Goal: Understand process/instructions

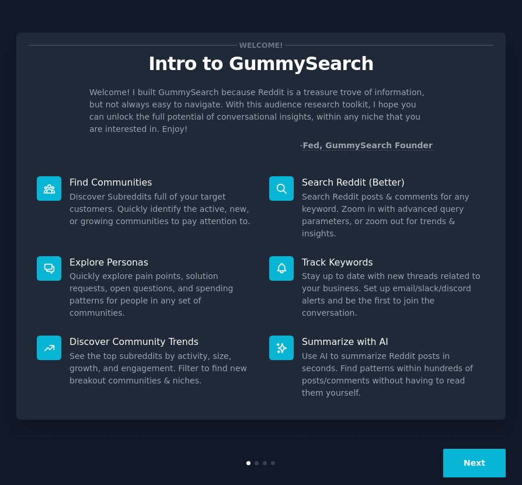
click at [485, 449] on button "Next" at bounding box center [474, 463] width 62 height 29
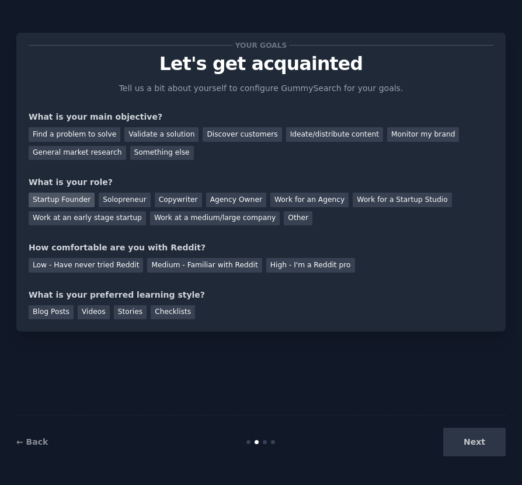
click at [75, 201] on div "Startup Founder" at bounding box center [62, 200] width 66 height 15
click at [116, 193] on div "Solopreneur" at bounding box center [124, 200] width 51 height 15
click at [83, 194] on div "Startup Founder" at bounding box center [62, 200] width 66 height 15
click at [97, 140] on div "Find a problem to solve" at bounding box center [75, 134] width 92 height 15
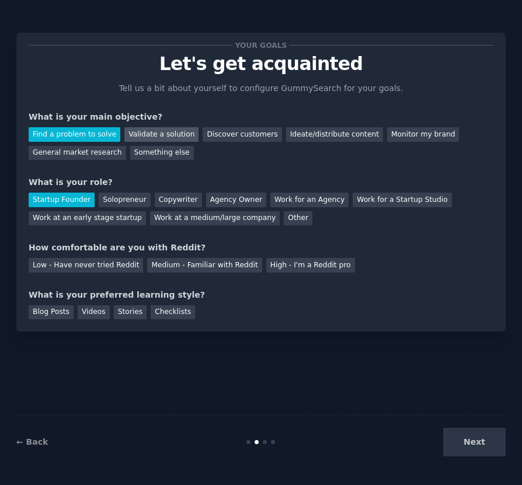
click at [146, 137] on div "Validate a solution" at bounding box center [161, 134] width 74 height 15
click at [99, 135] on div "Find a problem to solve" at bounding box center [75, 134] width 92 height 15
click at [462, 432] on div "Next" at bounding box center [424, 442] width 163 height 29
click at [179, 268] on div "Medium - Familiar with Reddit" at bounding box center [204, 265] width 114 height 15
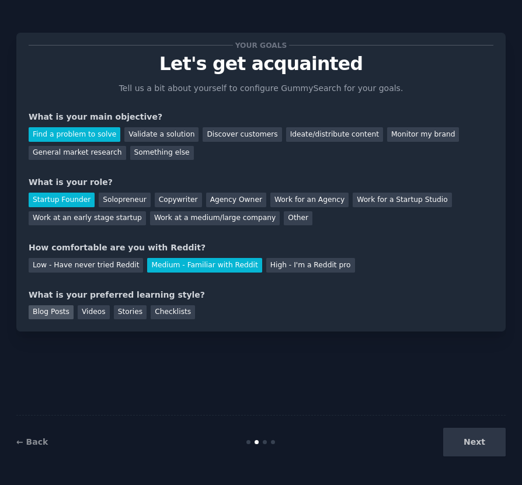
click at [60, 319] on div "Blog Posts" at bounding box center [51, 312] width 45 height 15
click at [477, 453] on button "Next" at bounding box center [474, 442] width 62 height 29
